Goal: Task Accomplishment & Management: Complete application form

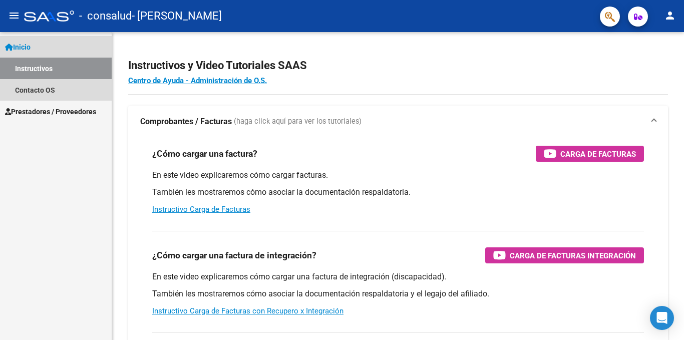
click at [59, 70] on link "Instructivos" at bounding box center [56, 69] width 112 height 22
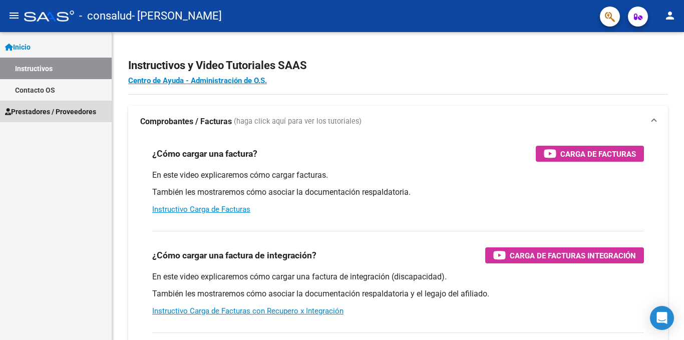
click at [59, 109] on span "Prestadores / Proveedores" at bounding box center [50, 111] width 91 height 11
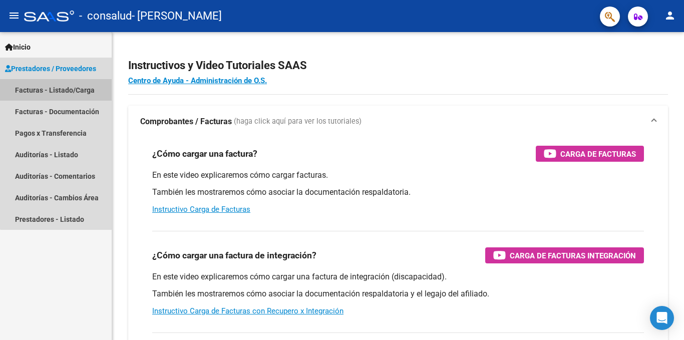
click at [56, 88] on link "Facturas - Listado/Carga" at bounding box center [56, 90] width 112 height 22
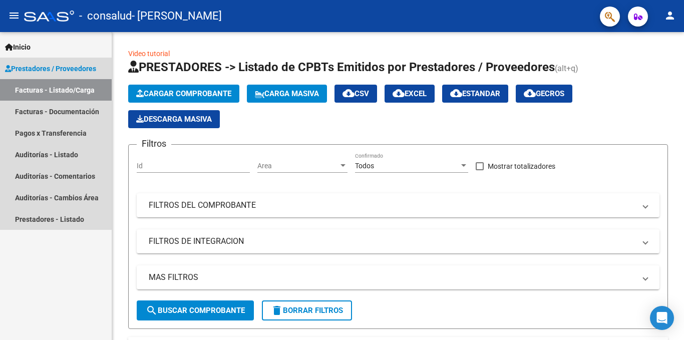
click at [88, 69] on span "Prestadores / Proveedores" at bounding box center [50, 68] width 91 height 11
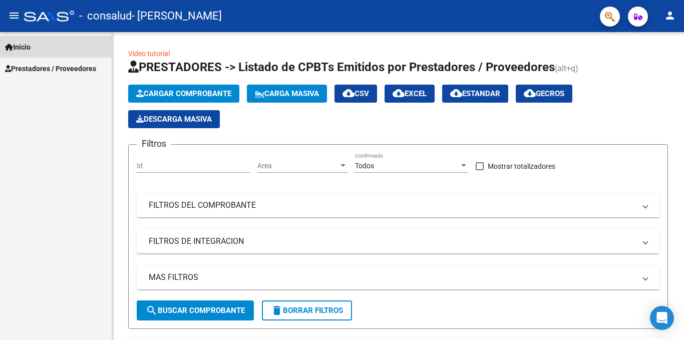
click at [19, 42] on span "Inicio" at bounding box center [18, 47] width 26 height 11
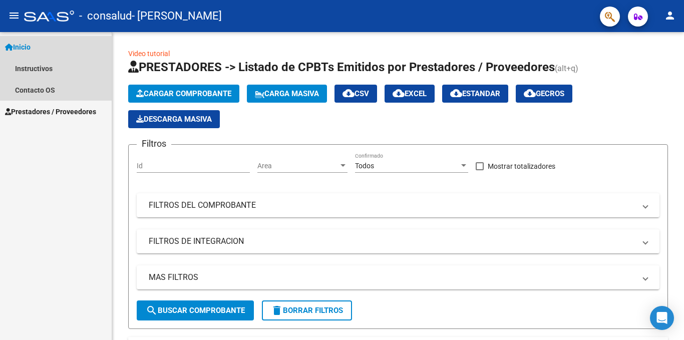
click at [38, 48] on link "Inicio" at bounding box center [56, 47] width 112 height 22
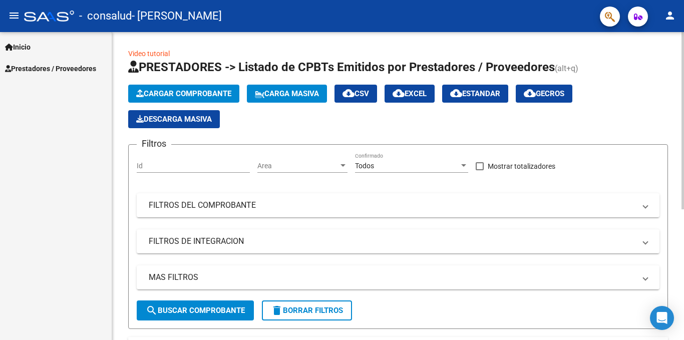
click at [151, 51] on link "Video tutorial" at bounding box center [149, 54] width 42 height 8
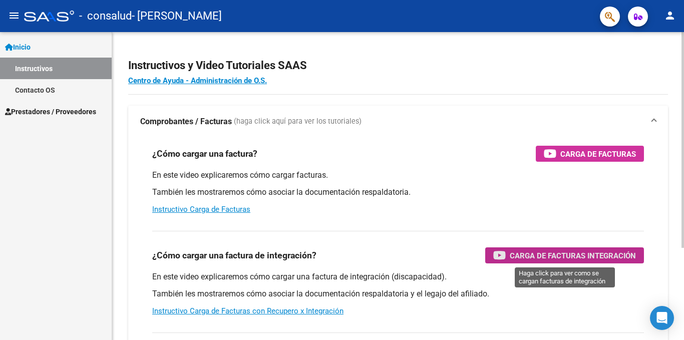
click at [520, 257] on span "Carga de Facturas Integración" at bounding box center [573, 255] width 126 height 13
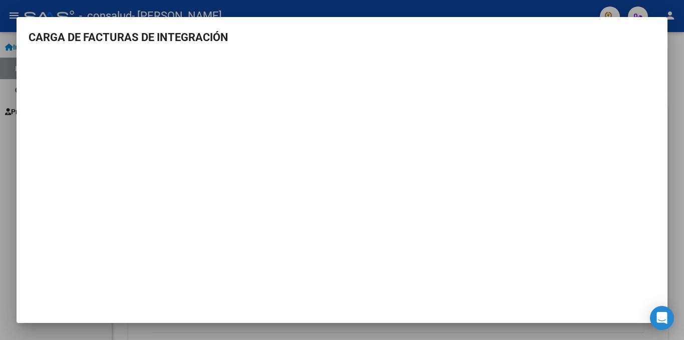
click at [495, 9] on div at bounding box center [342, 170] width 684 height 340
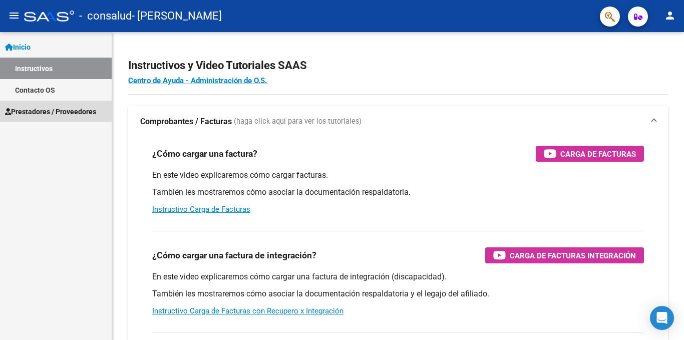
click at [48, 110] on span "Prestadores / Proveedores" at bounding box center [50, 111] width 91 height 11
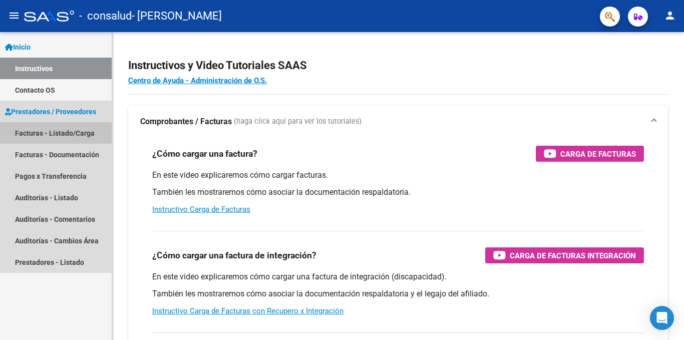
click at [35, 129] on link "Facturas - Listado/Carga" at bounding box center [56, 133] width 112 height 22
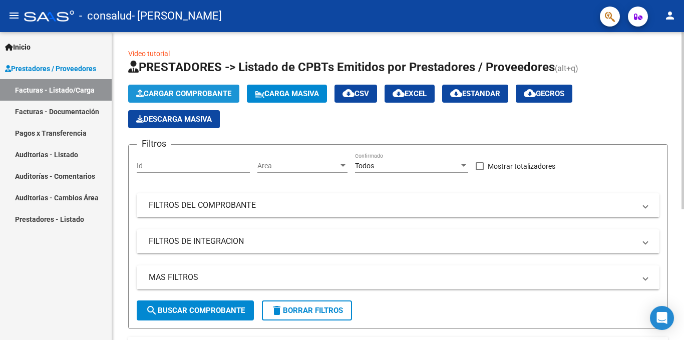
click at [217, 91] on span "Cargar Comprobante" at bounding box center [183, 93] width 95 height 9
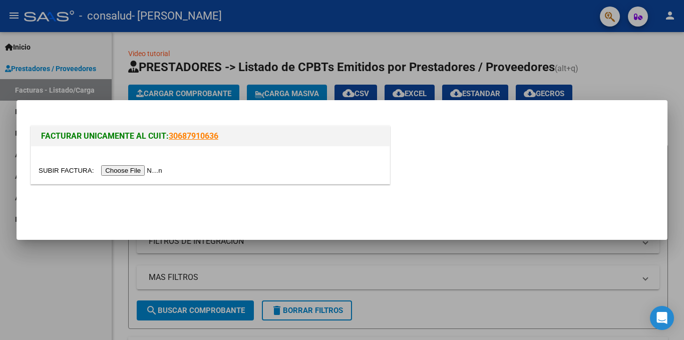
click at [131, 170] on input "file" at bounding box center [102, 170] width 127 height 11
click at [158, 168] on input "file" at bounding box center [102, 170] width 127 height 11
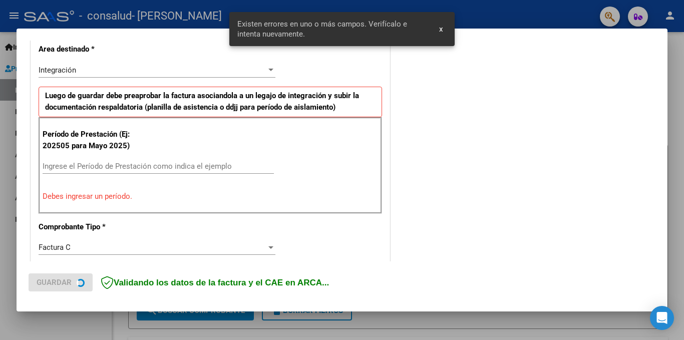
scroll to position [238, 0]
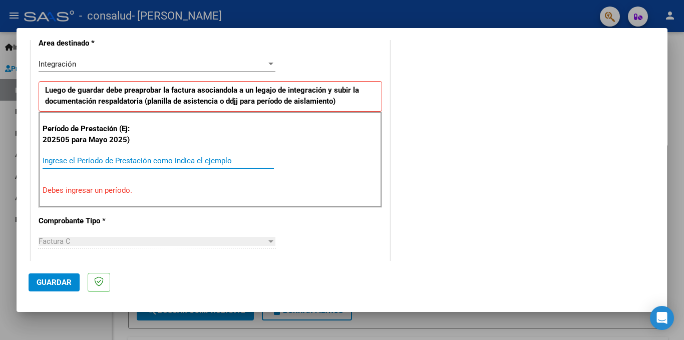
click at [109, 160] on input "Ingrese el Período de Prestación como indica el ejemplo" at bounding box center [158, 160] width 231 height 9
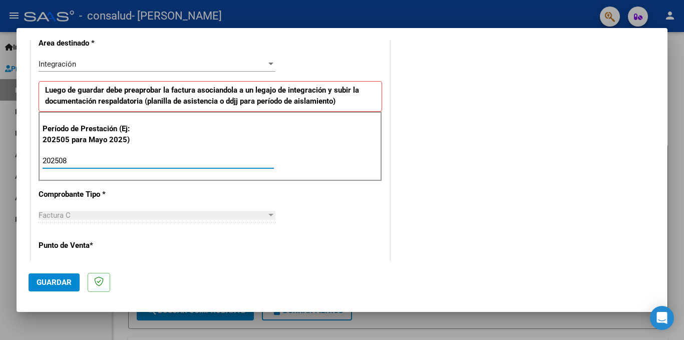
type input "202508"
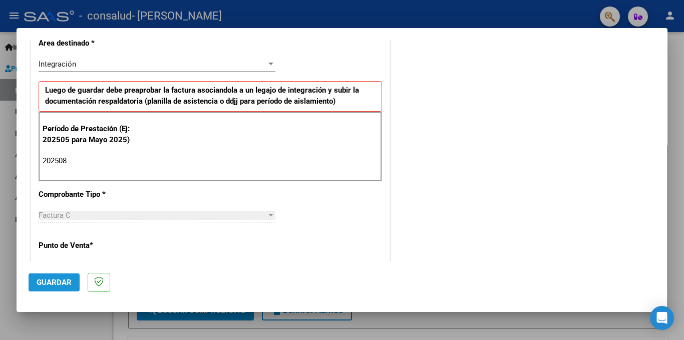
click at [52, 282] on span "Guardar" at bounding box center [54, 282] width 35 height 9
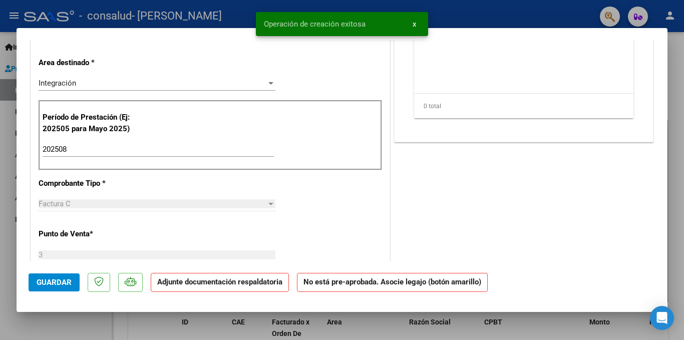
scroll to position [0, 0]
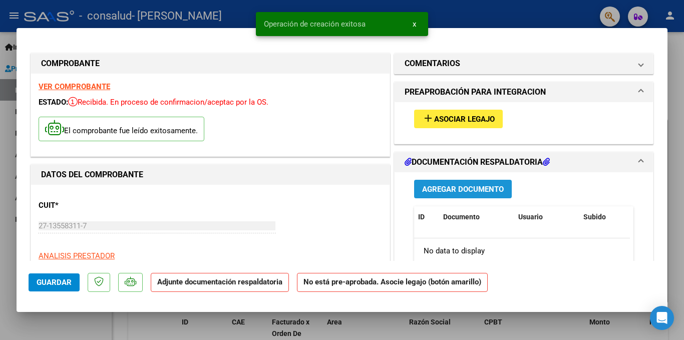
click at [461, 186] on span "Agregar Documento" at bounding box center [463, 189] width 82 height 9
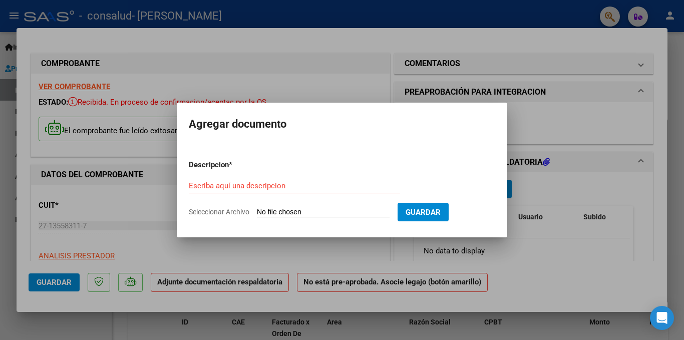
click at [293, 211] on input "Seleccionar Archivo" at bounding box center [323, 213] width 133 height 10
type input "C:\fakepath\Módulo mae de apoyo. Periodo agosto.pdf"
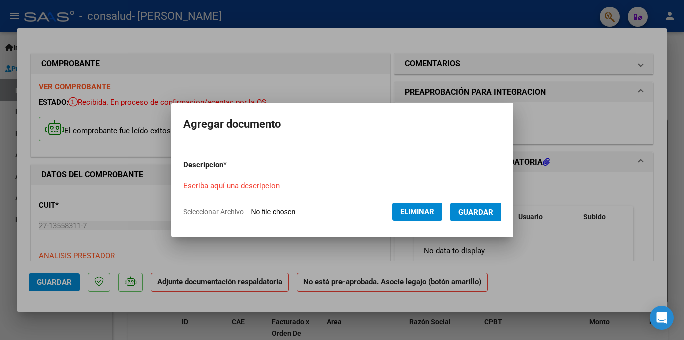
click at [262, 185] on input "Escriba aquí una descripcion" at bounding box center [292, 185] width 219 height 9
type input "planilla de asitencia."
click at [479, 210] on span "Guardar" at bounding box center [475, 212] width 35 height 9
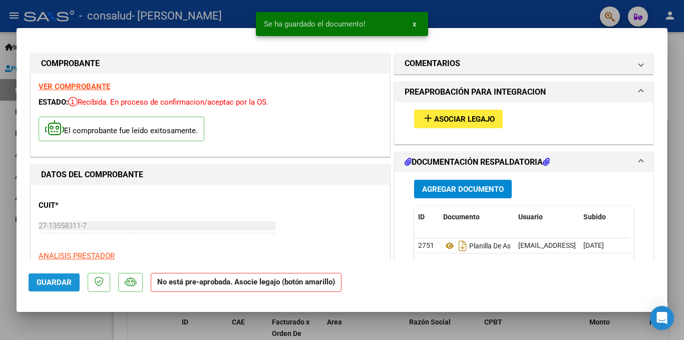
click at [65, 277] on button "Guardar" at bounding box center [54, 282] width 51 height 18
click at [415, 20] on span "x" at bounding box center [414, 24] width 4 height 9
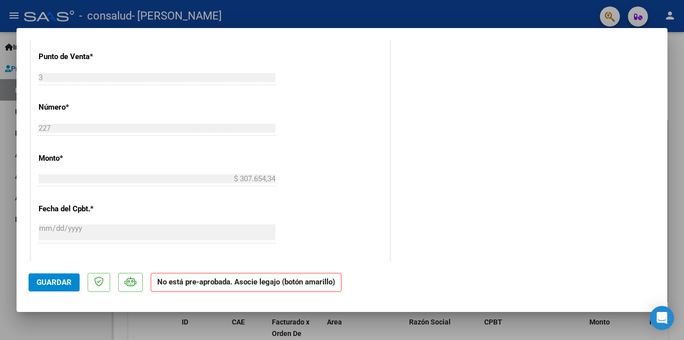
scroll to position [578, 0]
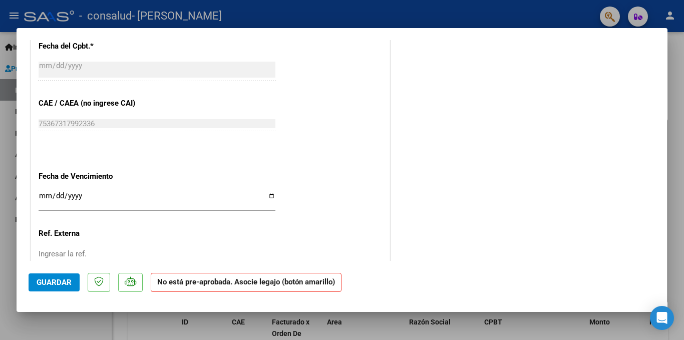
click at [44, 266] on mat-dialog-actions "Guardar No está pre-aprobada. Asocie legajo (botón amarillo)" at bounding box center [342, 281] width 627 height 40
click at [50, 303] on mat-dialog-container "COMPROBANTE VER COMPROBANTE ESTADO: Recibida. En proceso de confirmacion/acepta…" at bounding box center [342, 170] width 651 height 284
click at [50, 300] on mat-dialog-container "COMPROBANTE VER COMPROBANTE ESTADO: Recibida. En proceso de confirmacion/acepta…" at bounding box center [342, 170] width 651 height 284
click at [58, 278] on span "Guardar" at bounding box center [54, 282] width 35 height 9
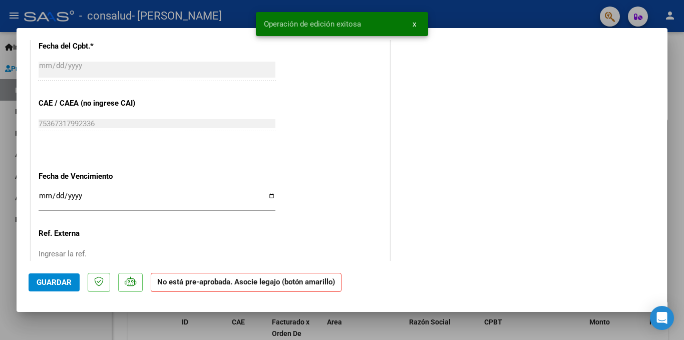
click at [550, 13] on div at bounding box center [342, 170] width 684 height 340
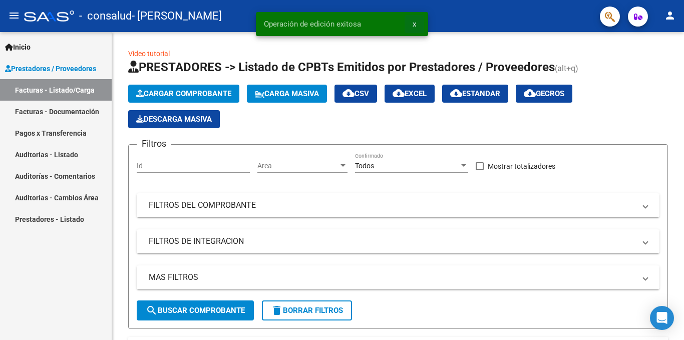
click at [414, 22] on span "x" at bounding box center [414, 24] width 4 height 9
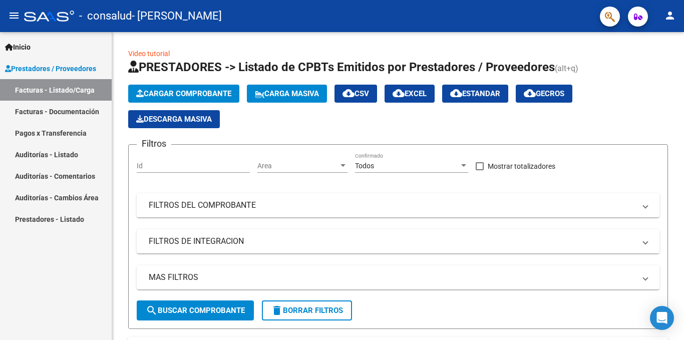
click at [70, 106] on link "Facturas - Documentación" at bounding box center [56, 112] width 112 height 22
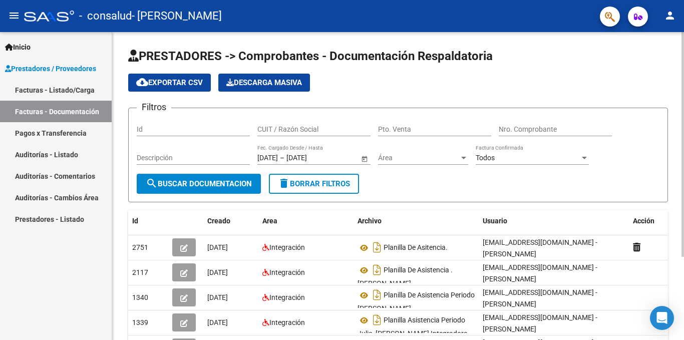
scroll to position [114, 0]
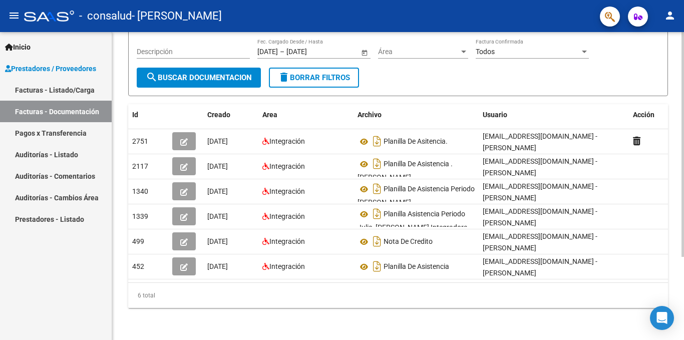
click at [683, 279] on div at bounding box center [682, 186] width 3 height 308
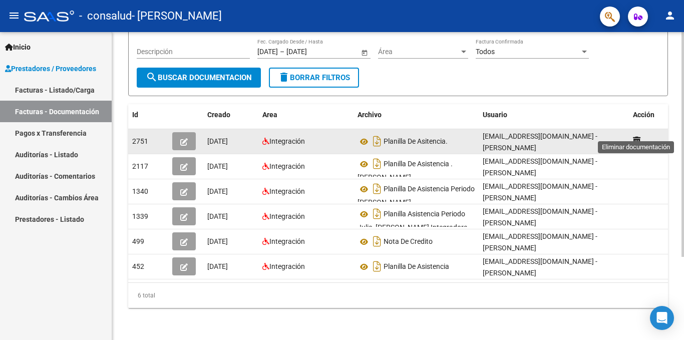
click at [638, 136] on icon at bounding box center [637, 141] width 8 height 10
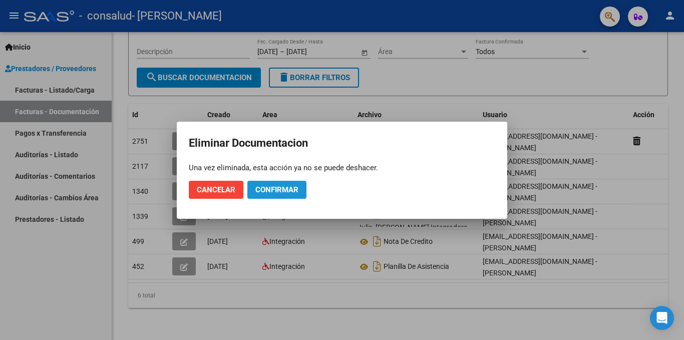
click at [273, 189] on span "Confirmar" at bounding box center [276, 189] width 43 height 9
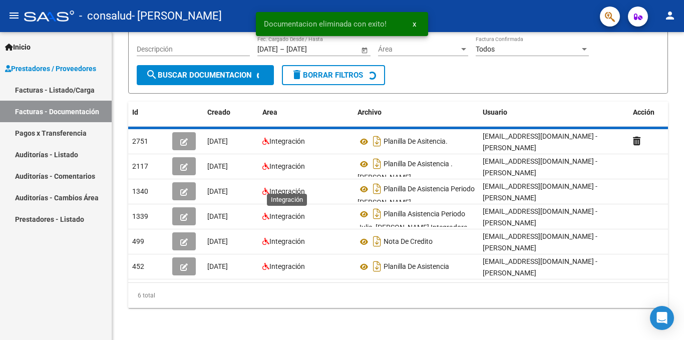
scroll to position [89, 0]
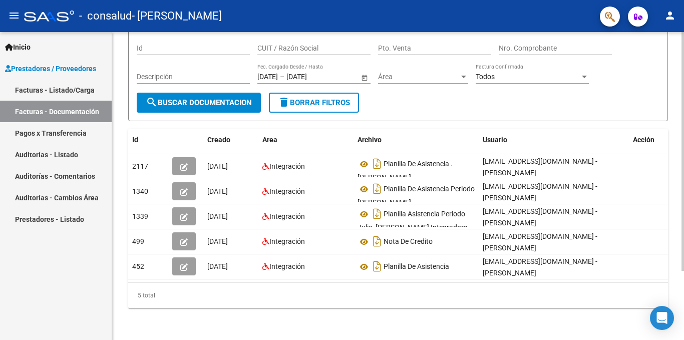
click at [680, 57] on div "PRESTADORES -> Comprobantes - Documentación Respaldatoria cloud_download Export…" at bounding box center [398, 145] width 572 height 389
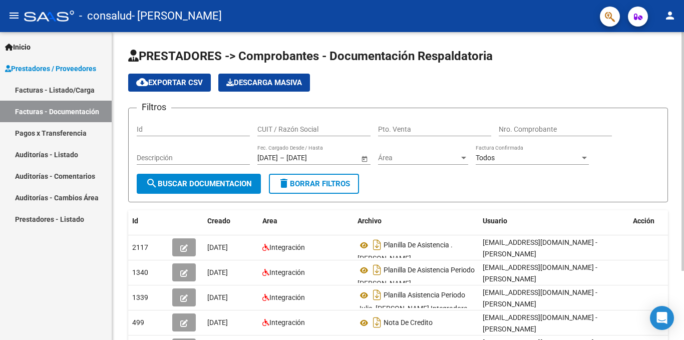
click at [682, 54] on div at bounding box center [682, 186] width 3 height 308
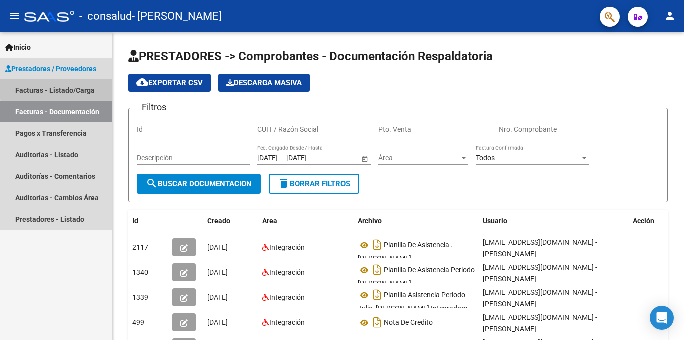
click at [75, 87] on link "Facturas - Listado/Carga" at bounding box center [56, 90] width 112 height 22
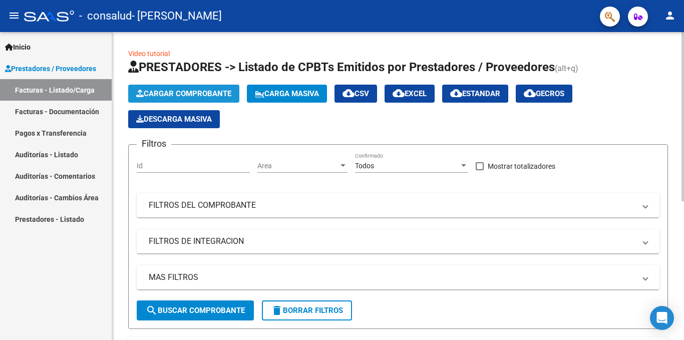
click at [184, 94] on span "Cargar Comprobante" at bounding box center [183, 93] width 95 height 9
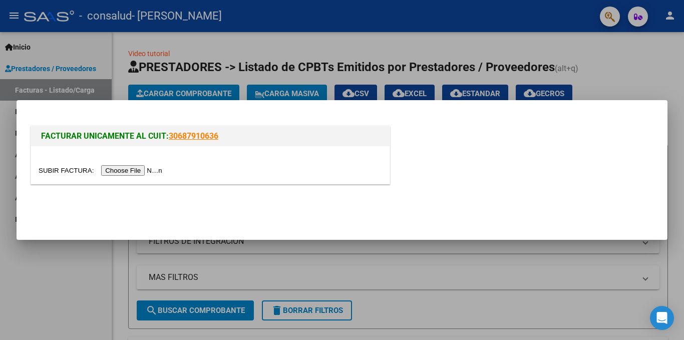
click at [148, 175] on input "file" at bounding box center [102, 170] width 127 height 11
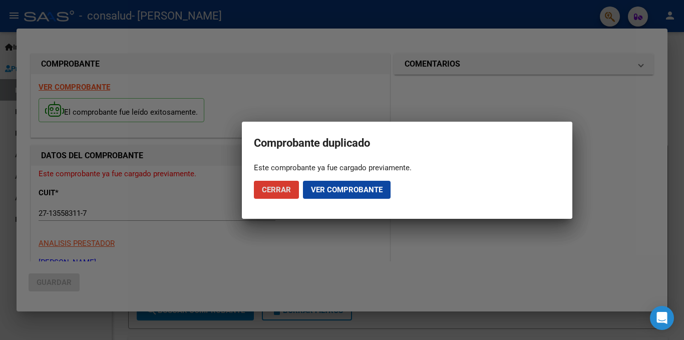
click at [322, 189] on span "Ver comprobante" at bounding box center [347, 189] width 72 height 9
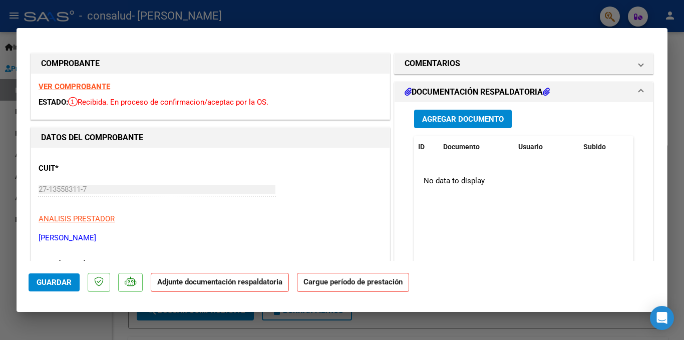
click at [486, 116] on span "Agregar Documento" at bounding box center [463, 119] width 82 height 9
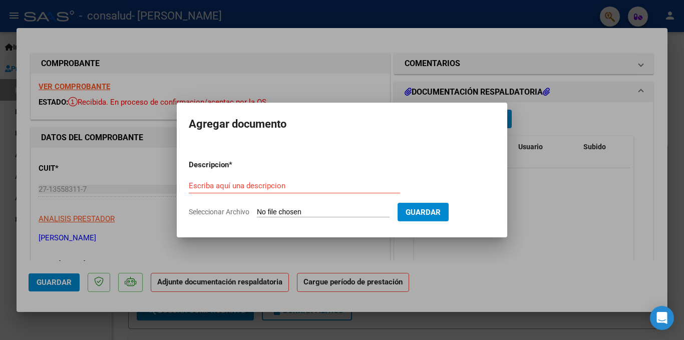
click at [314, 214] on input "Seleccionar Archivo" at bounding box center [323, 213] width 133 height 10
type input "C:\fakepath\Módulo mae de apoyo. Periodo agosto.pdf"
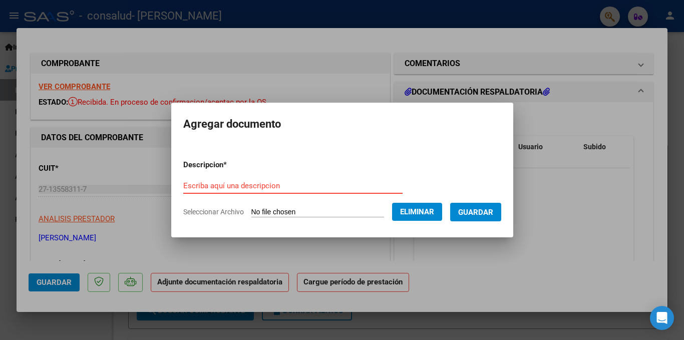
click at [237, 183] on input "Escriba aquí una descripcion" at bounding box center [292, 185] width 219 height 9
type input "planilla de asistencia"
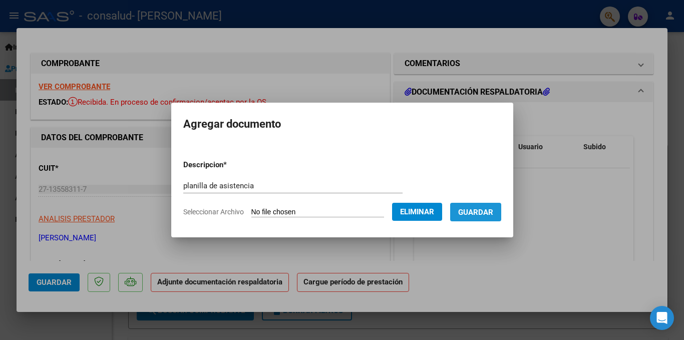
click at [474, 217] on button "Guardar" at bounding box center [475, 212] width 51 height 19
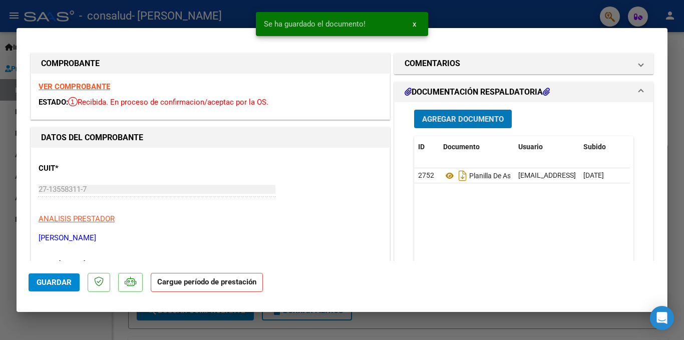
click at [474, 217] on datatable-body "2752 Planilla De Asistencia [EMAIL_ADDRESS][DOMAIN_NAME] - [PERSON_NAME] [DATE]" at bounding box center [522, 214] width 216 height 93
click at [62, 277] on button "Guardar" at bounding box center [54, 282] width 51 height 18
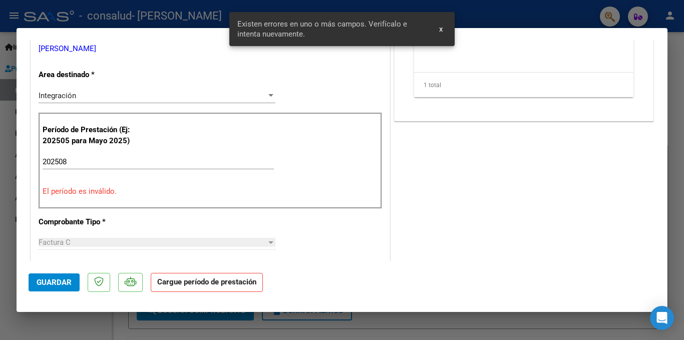
scroll to position [190, 0]
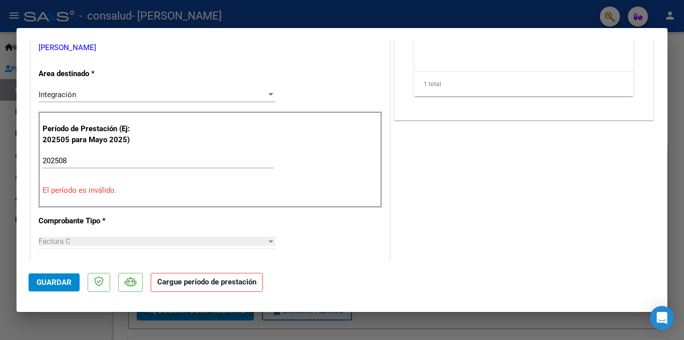
click at [465, 16] on div at bounding box center [342, 170] width 684 height 340
type input "$ 0,00"
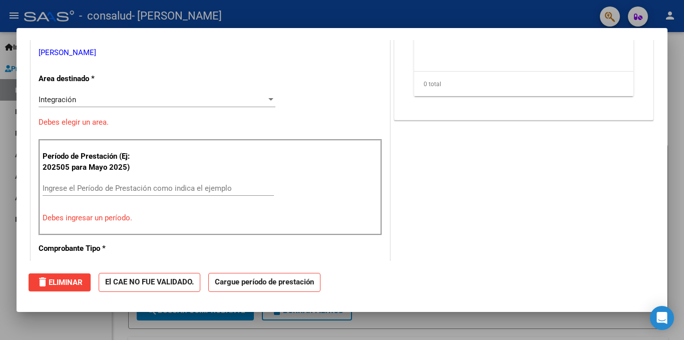
scroll to position [195, 0]
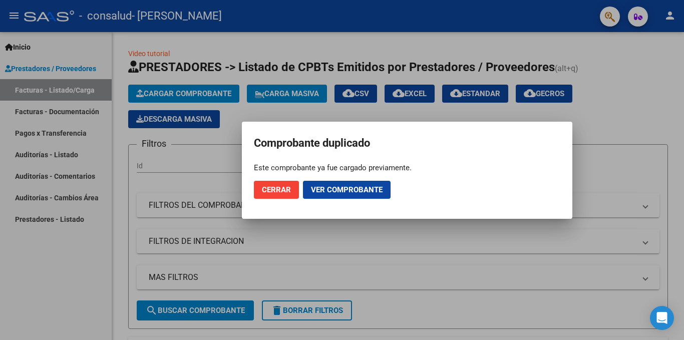
click at [283, 192] on span "Cerrar" at bounding box center [276, 189] width 29 height 9
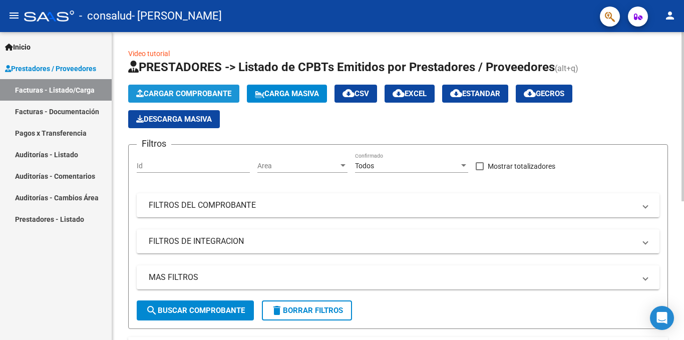
click at [189, 90] on span "Cargar Comprobante" at bounding box center [183, 93] width 95 height 9
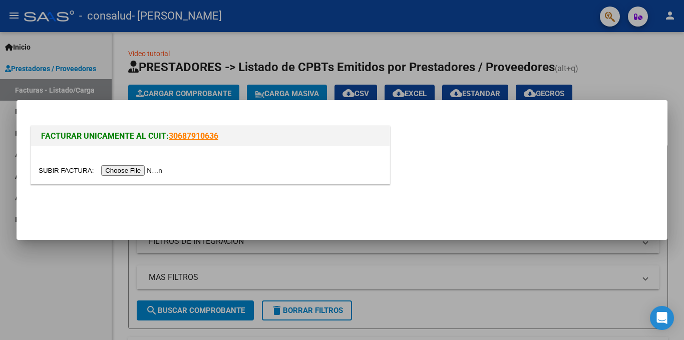
click at [155, 173] on input "file" at bounding box center [102, 170] width 127 height 11
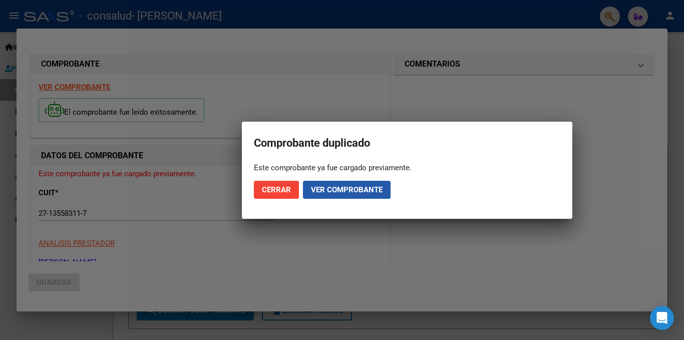
click at [343, 191] on span "Ver comprobante" at bounding box center [347, 189] width 72 height 9
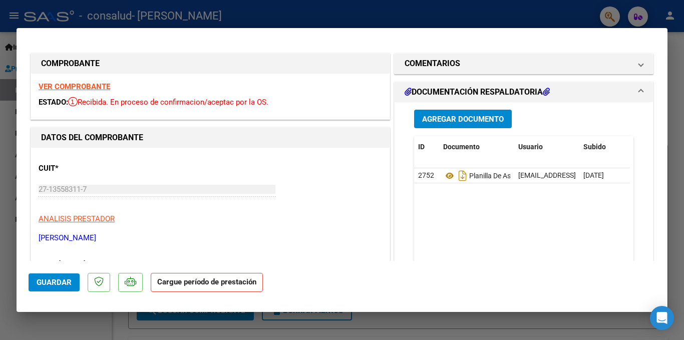
click at [95, 88] on strong "VER COMPROBANTE" at bounding box center [75, 86] width 72 height 9
click at [48, 279] on span "Guardar" at bounding box center [54, 282] width 35 height 9
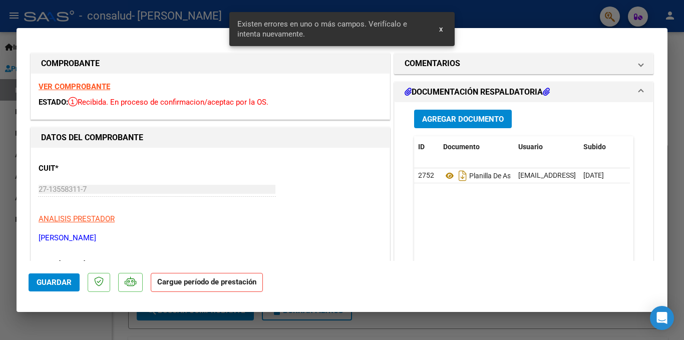
scroll to position [190, 0]
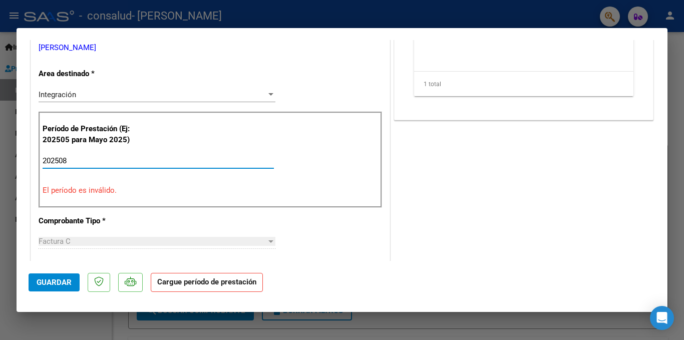
click at [77, 159] on input "202508" at bounding box center [158, 160] width 231 height 9
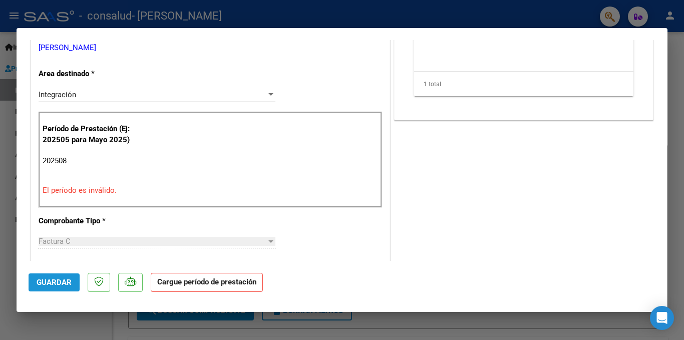
click at [55, 284] on span "Guardar" at bounding box center [54, 282] width 35 height 9
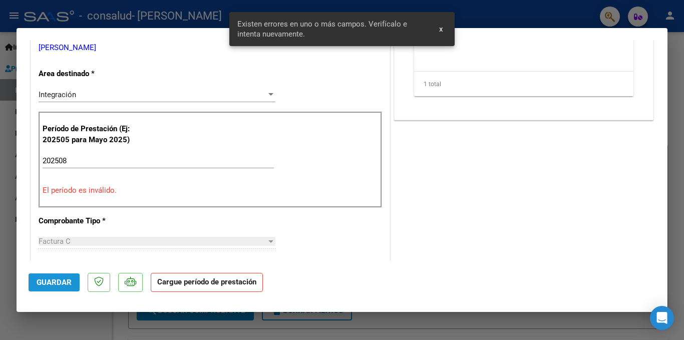
click at [55, 284] on span "Guardar" at bounding box center [54, 282] width 35 height 9
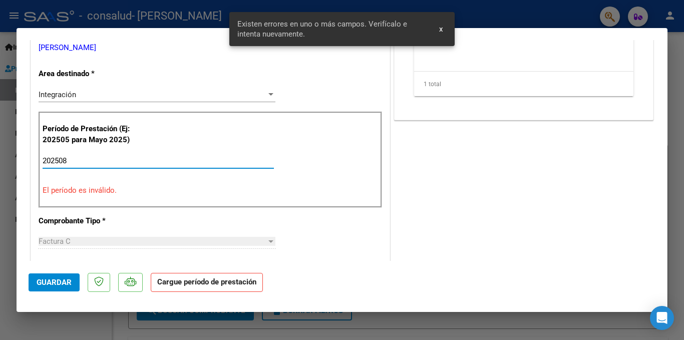
click at [82, 158] on input "202508" at bounding box center [158, 160] width 231 height 9
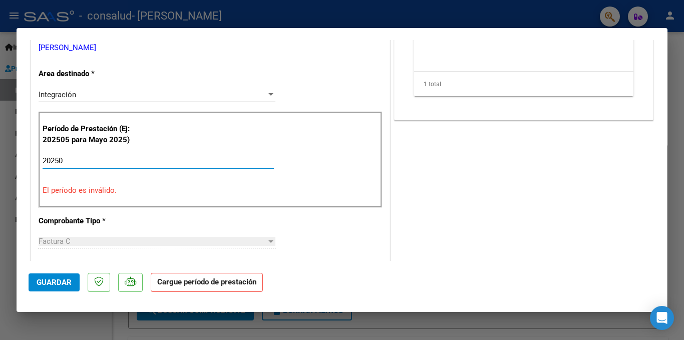
type input "202508"
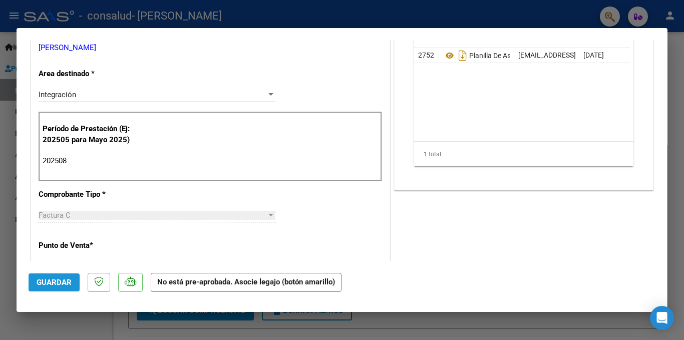
click at [56, 278] on span "Guardar" at bounding box center [54, 282] width 35 height 9
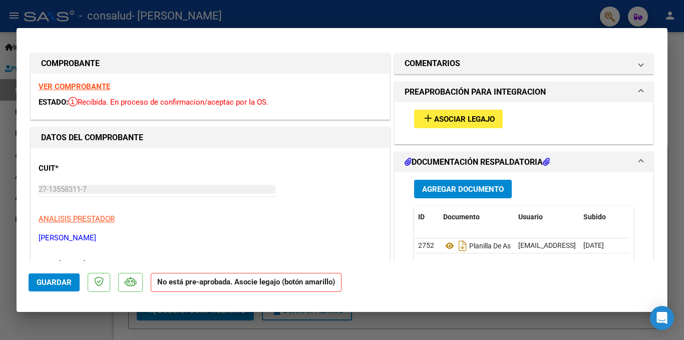
click at [441, 8] on div at bounding box center [342, 170] width 684 height 340
type input "$ 0,00"
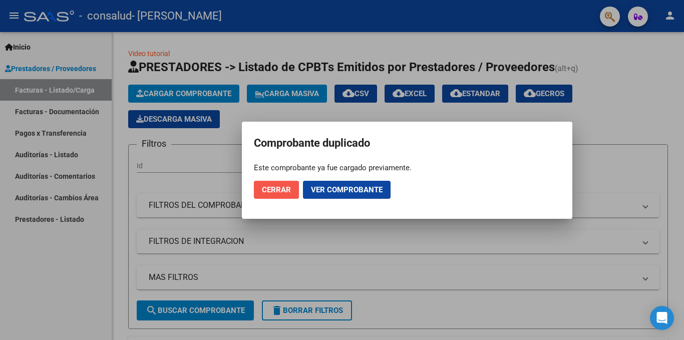
click at [274, 184] on button "Cerrar" at bounding box center [276, 190] width 45 height 18
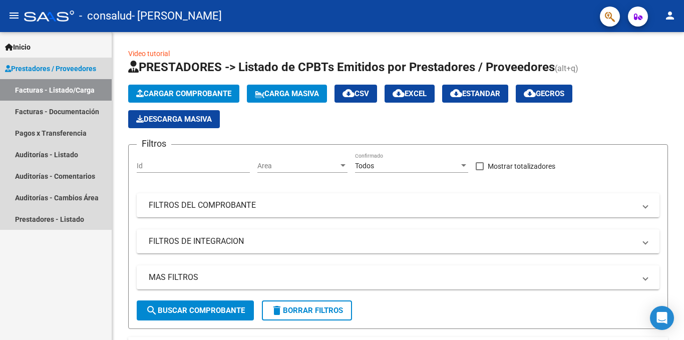
click at [71, 65] on span "Prestadores / Proveedores" at bounding box center [50, 68] width 91 height 11
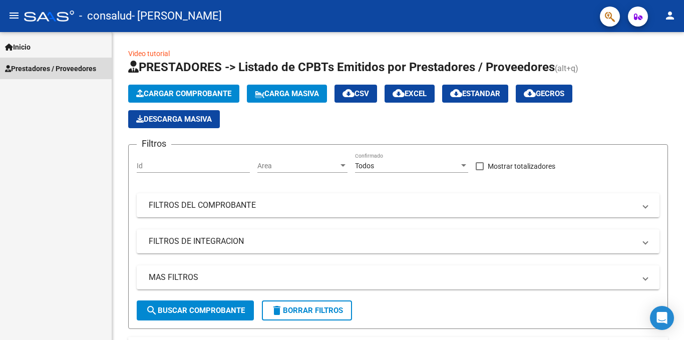
click at [71, 65] on span "Prestadores / Proveedores" at bounding box center [50, 68] width 91 height 11
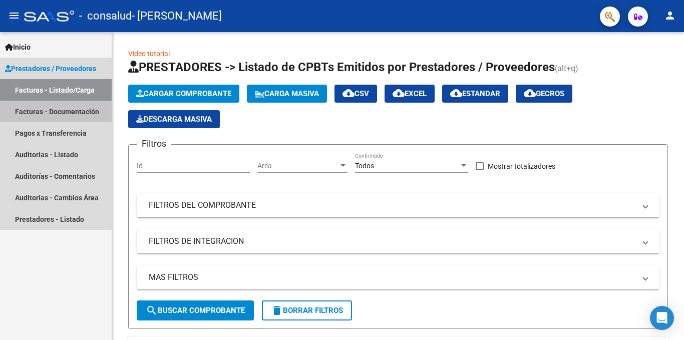
click at [61, 117] on link "Facturas - Documentación" at bounding box center [56, 112] width 112 height 22
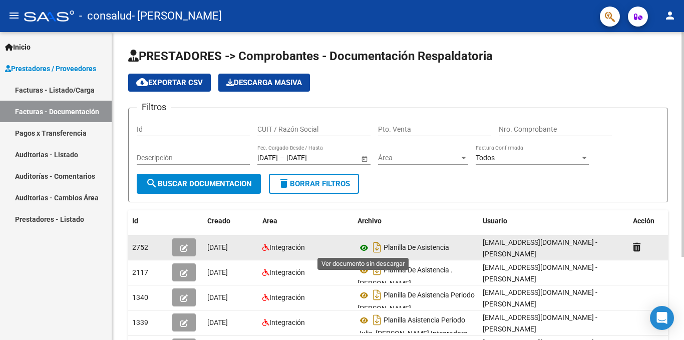
click at [364, 250] on icon at bounding box center [363, 248] width 13 height 12
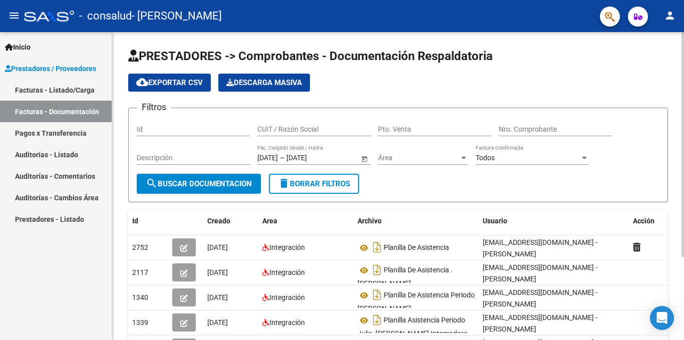
scroll to position [114, 0]
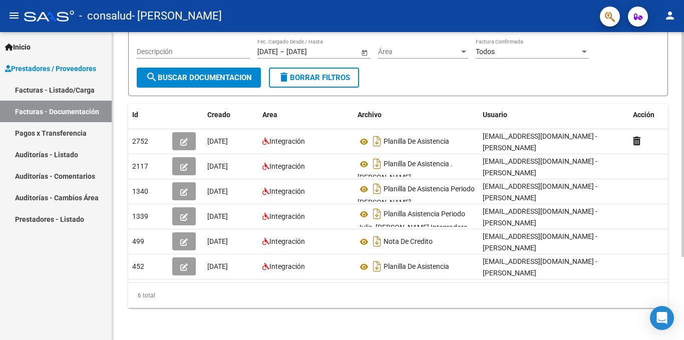
click at [682, 281] on div at bounding box center [682, 186] width 3 height 308
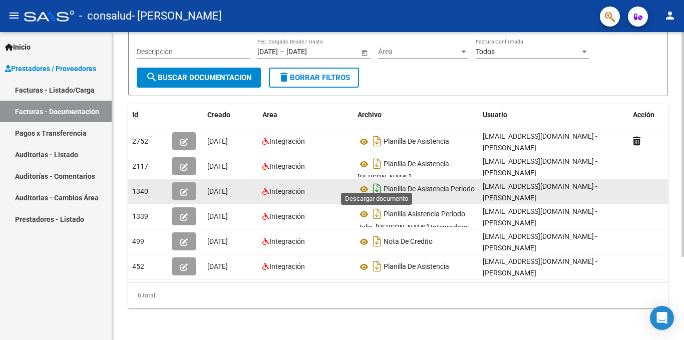
click at [377, 181] on icon "Descargar documento" at bounding box center [376, 189] width 13 height 16
click at [365, 183] on icon at bounding box center [363, 189] width 13 height 12
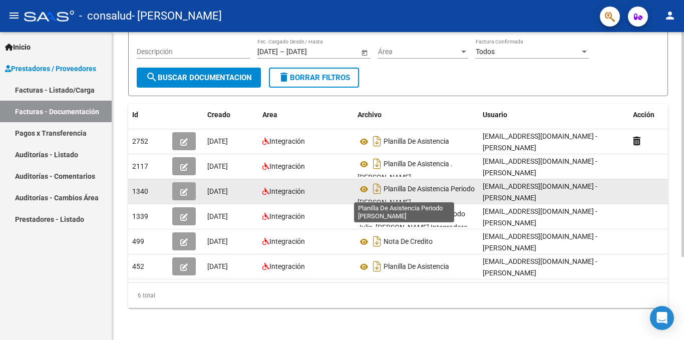
click at [363, 190] on span "Planilla De Asistencia Periodo [PERSON_NAME]" at bounding box center [415, 196] width 117 height 22
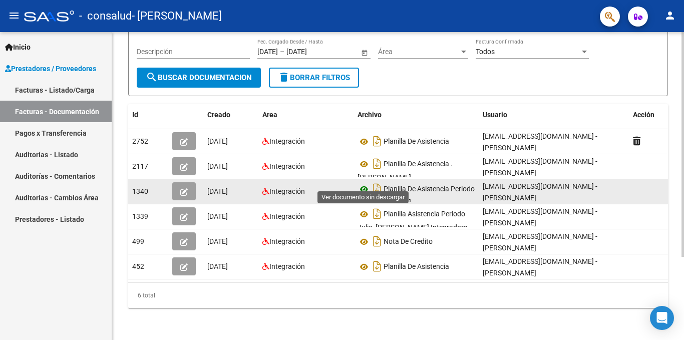
click at [363, 183] on icon at bounding box center [363, 189] width 13 height 12
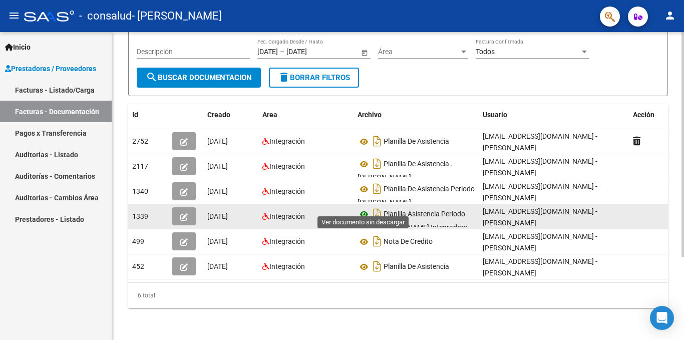
click at [365, 208] on icon at bounding box center [363, 214] width 13 height 12
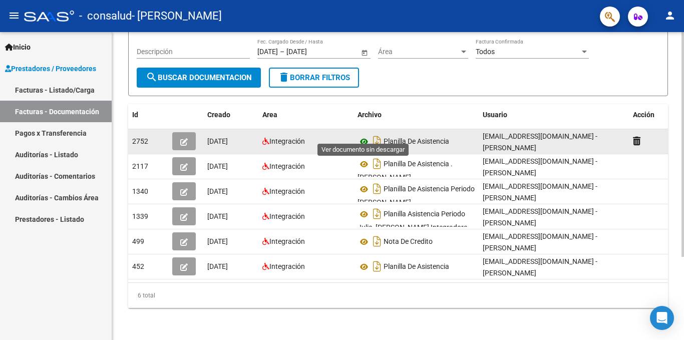
click at [360, 136] on icon at bounding box center [363, 142] width 13 height 12
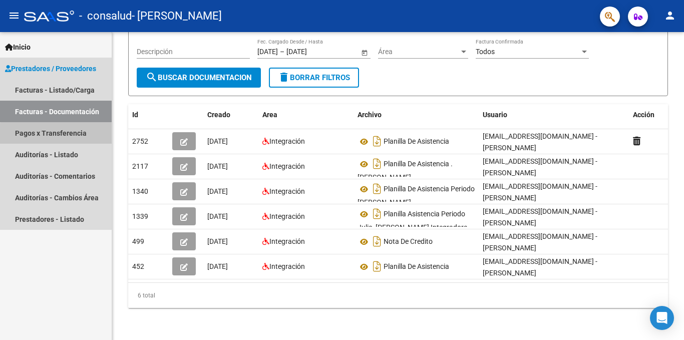
click at [61, 139] on link "Pagos x Transferencia" at bounding box center [56, 133] width 112 height 22
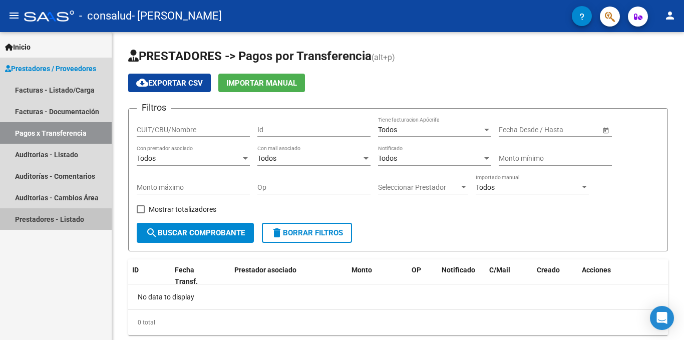
click at [42, 223] on link "Prestadores - Listado" at bounding box center [56, 219] width 112 height 22
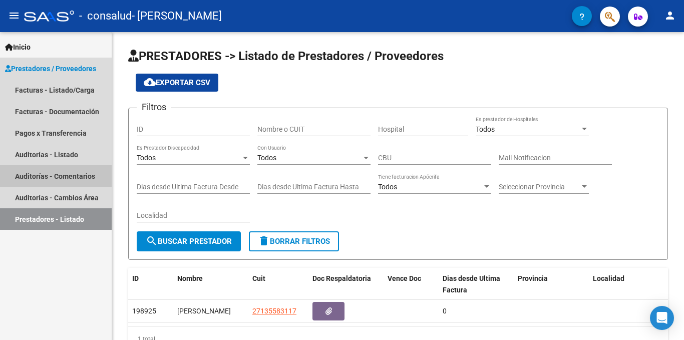
click at [77, 172] on link "Auditorías - Comentarios" at bounding box center [56, 176] width 112 height 22
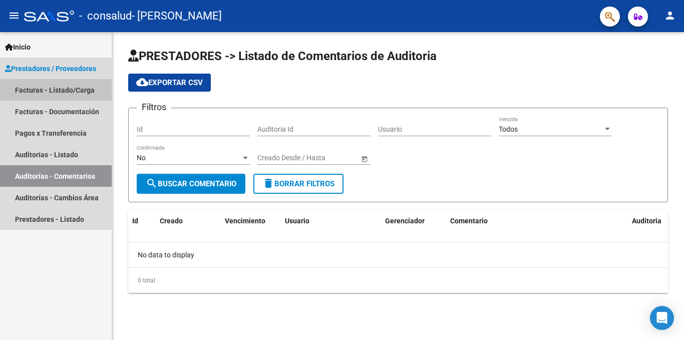
click at [68, 91] on link "Facturas - Listado/Carga" at bounding box center [56, 90] width 112 height 22
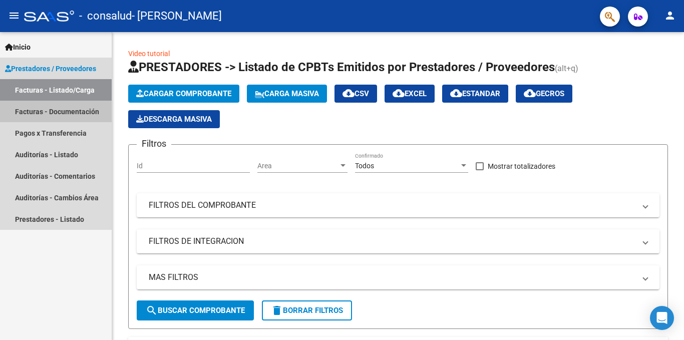
click at [67, 112] on link "Facturas - Documentación" at bounding box center [56, 112] width 112 height 22
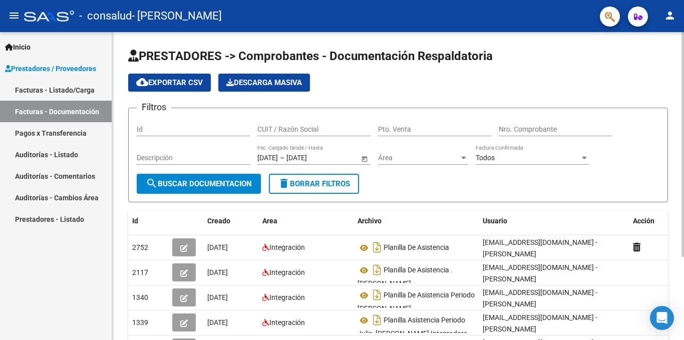
scroll to position [114, 0]
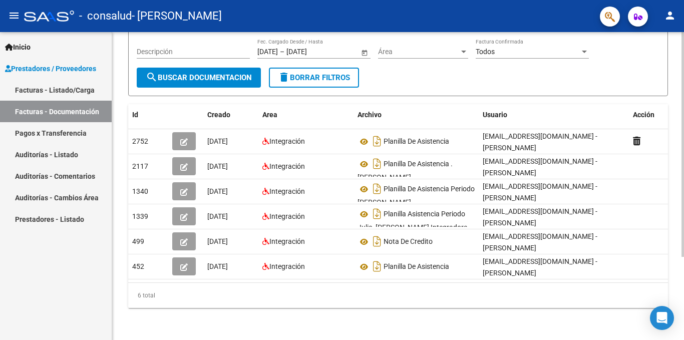
click at [683, 292] on div at bounding box center [682, 186] width 3 height 308
